Goal: Information Seeking & Learning: Learn about a topic

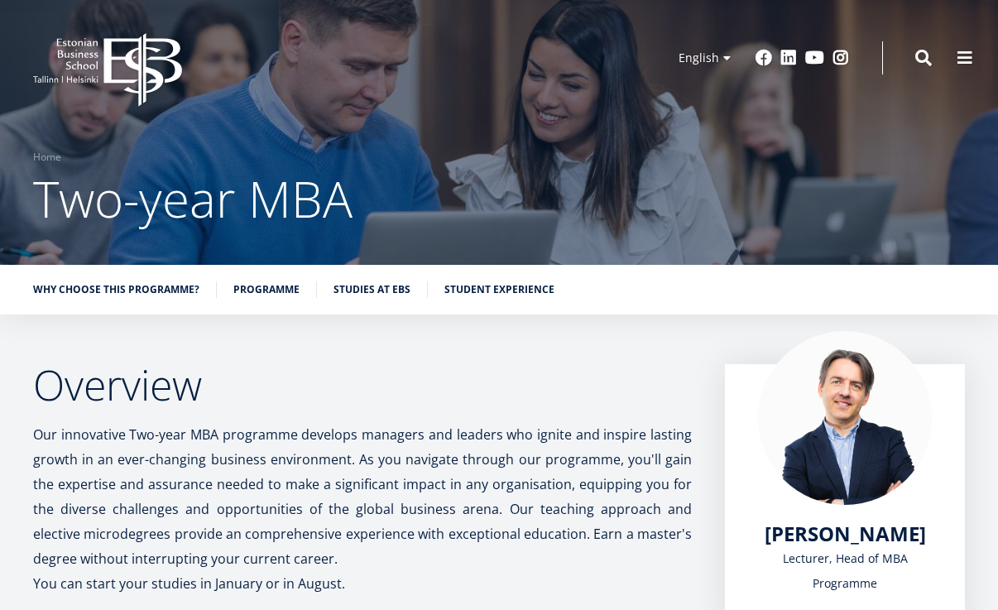
click at [132, 79] on icon "EBS Logo Created with Sketch." at bounding box center [107, 70] width 149 height 74
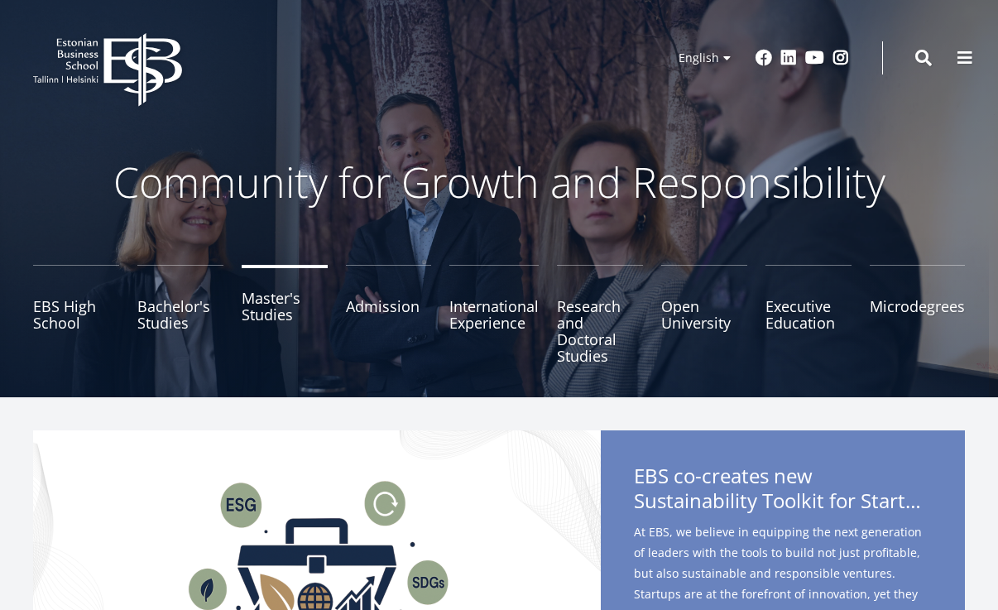
click at [275, 307] on link "Master's Studies" at bounding box center [285, 314] width 86 height 99
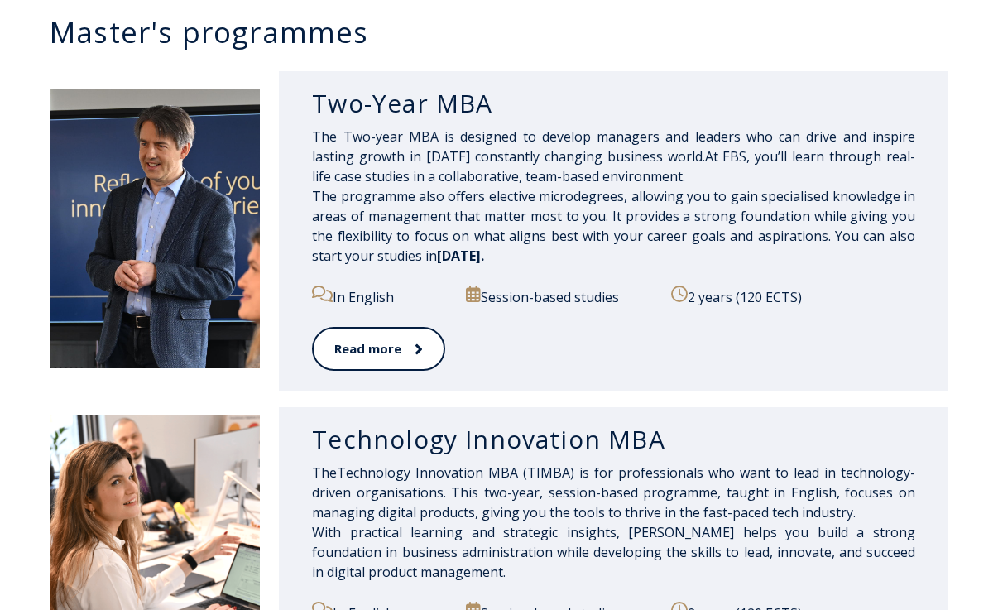
scroll to position [802, 0]
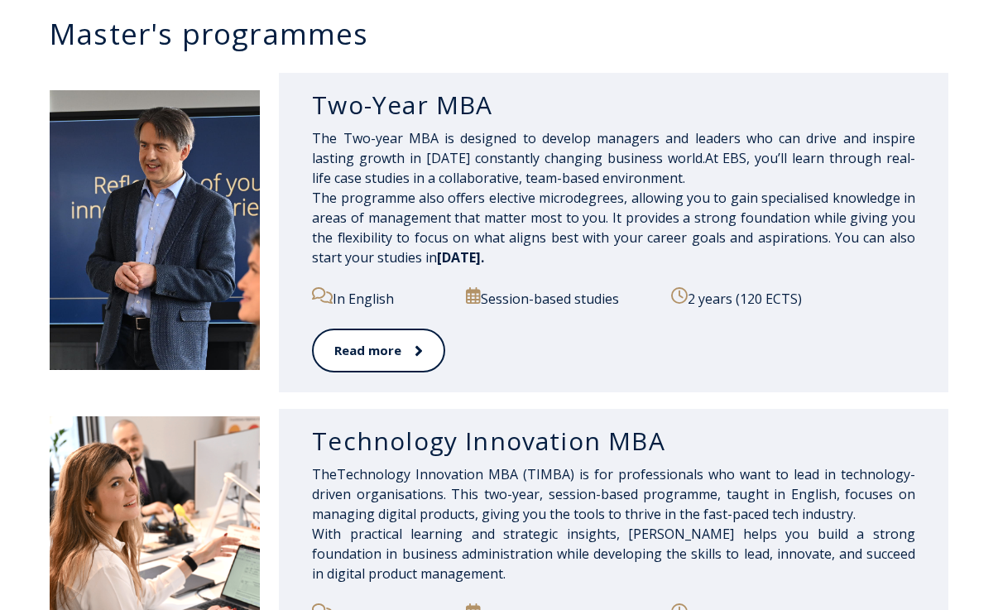
click at [391, 103] on h3 "Two-Year MBA" at bounding box center [613, 104] width 603 height 31
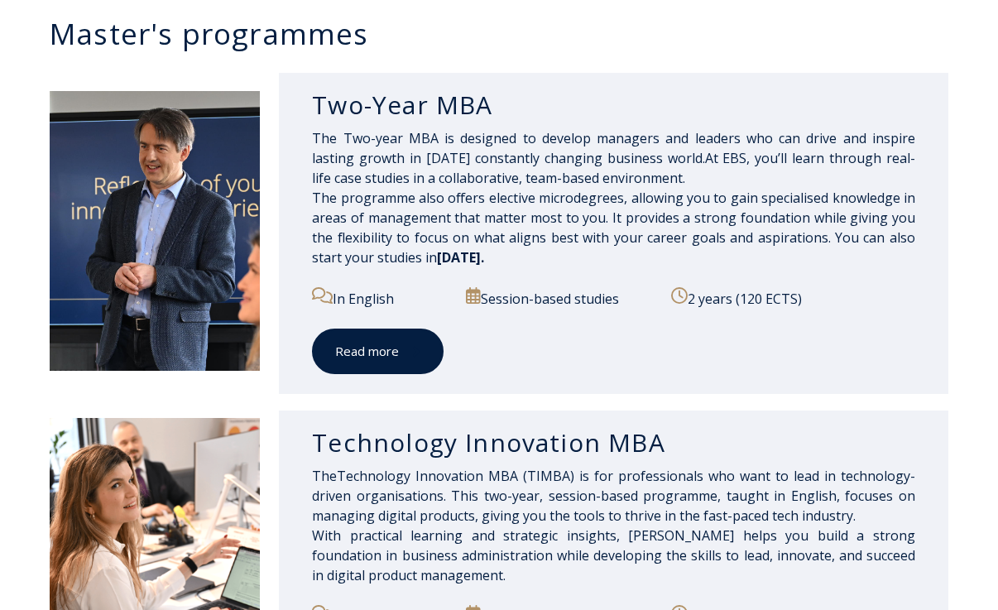
click at [381, 345] on link "Read more" at bounding box center [378, 351] width 132 height 46
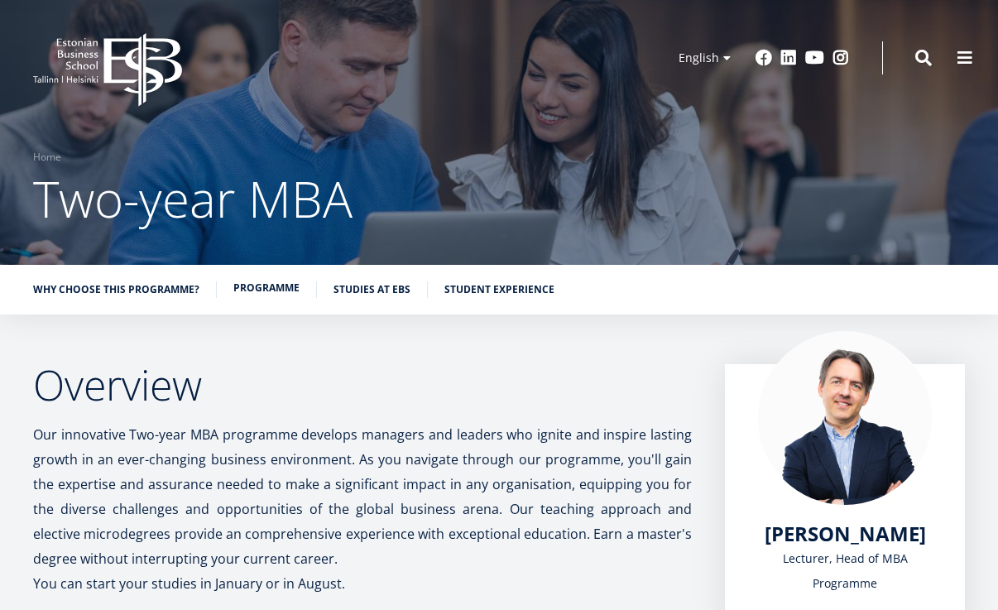
click at [280, 292] on link "Programme" at bounding box center [266, 288] width 66 height 17
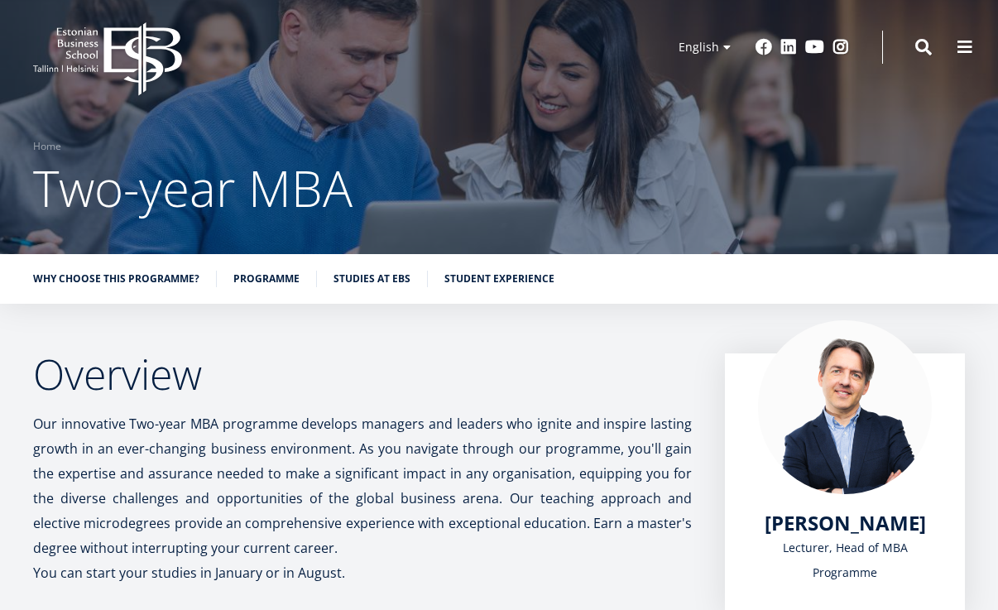
scroll to position [5, 0]
